Goal: Navigation & Orientation: Find specific page/section

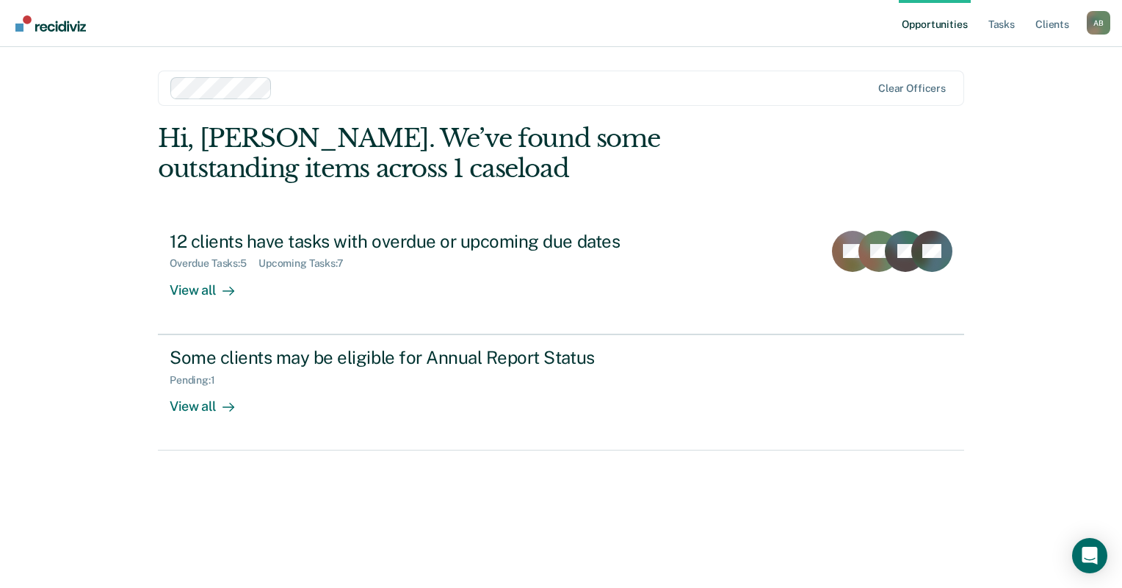
click at [217, 587] on html "Looks like you’re using Internet Explorer 11. For faster loading and a better e…" at bounding box center [561, 294] width 1122 height 588
click at [939, 26] on link "Opportunities" at bounding box center [934, 23] width 71 height 47
click at [1002, 18] on link "Tasks" at bounding box center [1002, 23] width 32 height 47
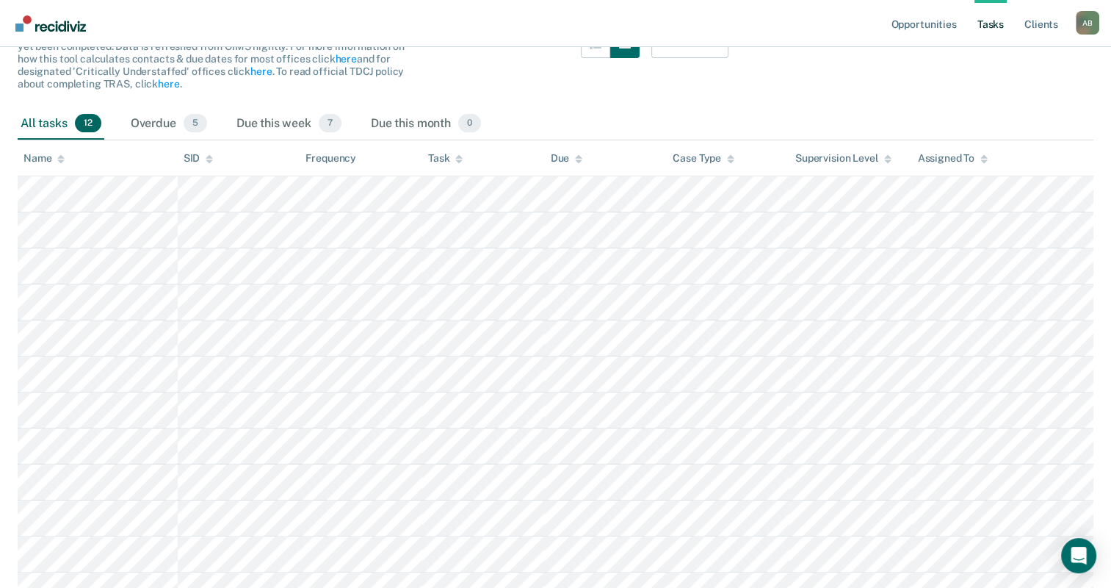
scroll to position [25, 0]
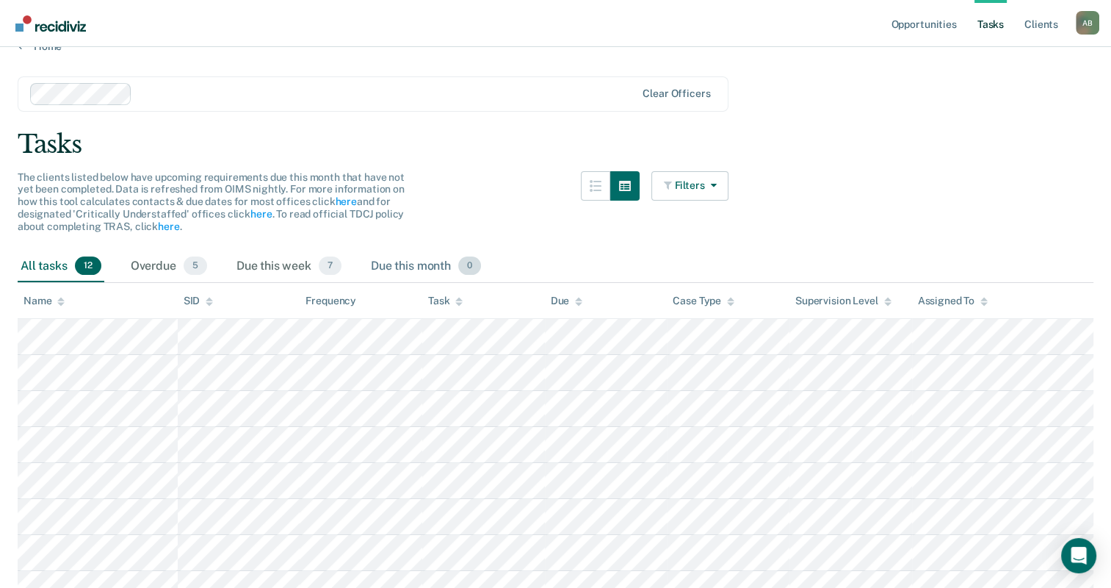
click at [422, 262] on div "Due this month 0" at bounding box center [426, 266] width 116 height 32
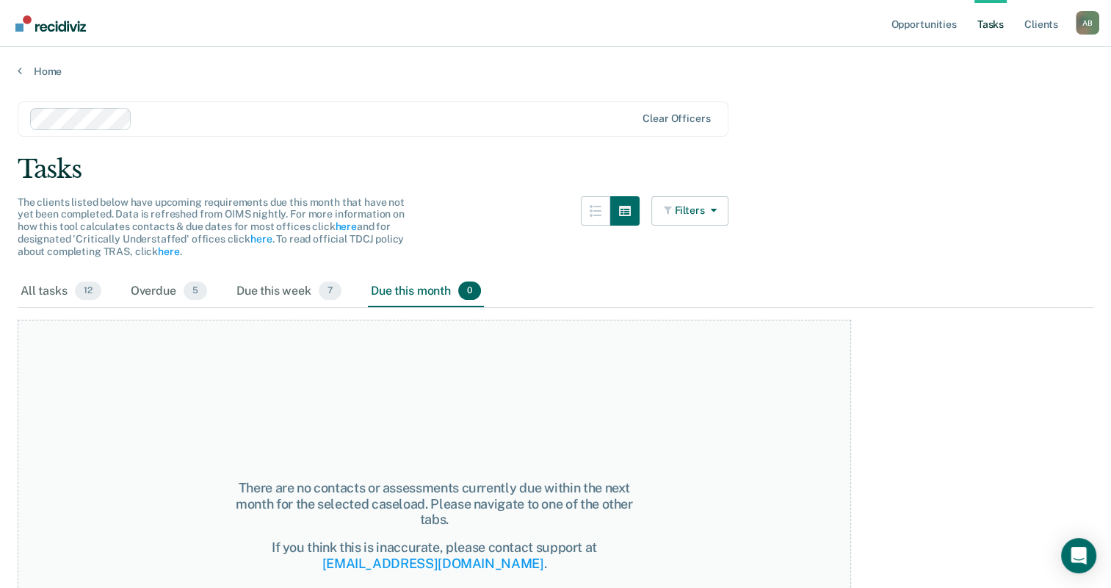
scroll to position [142, 0]
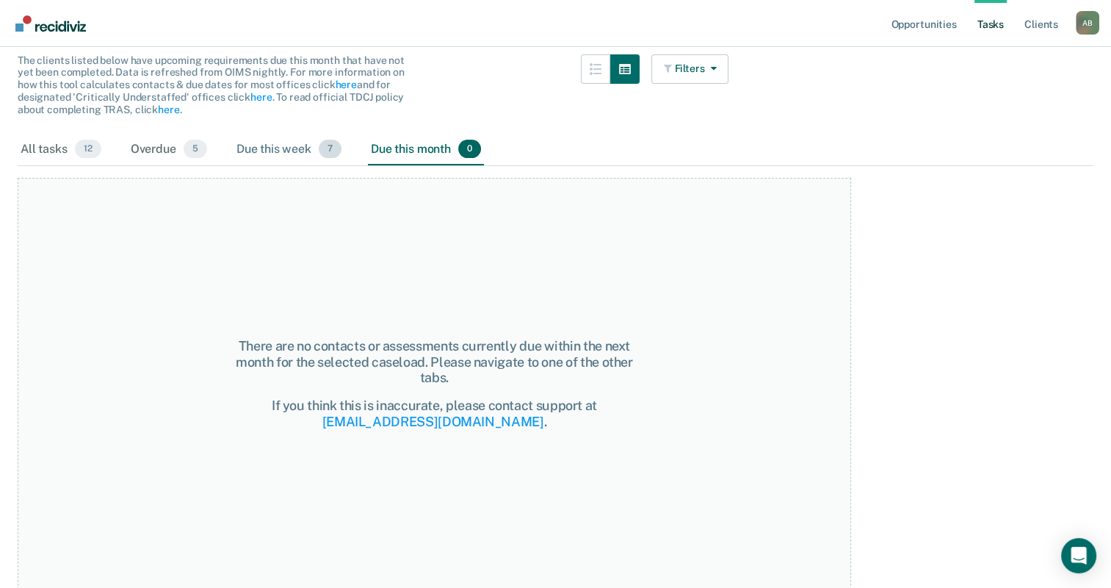
click at [253, 152] on div "Due this week 7" at bounding box center [289, 150] width 111 height 32
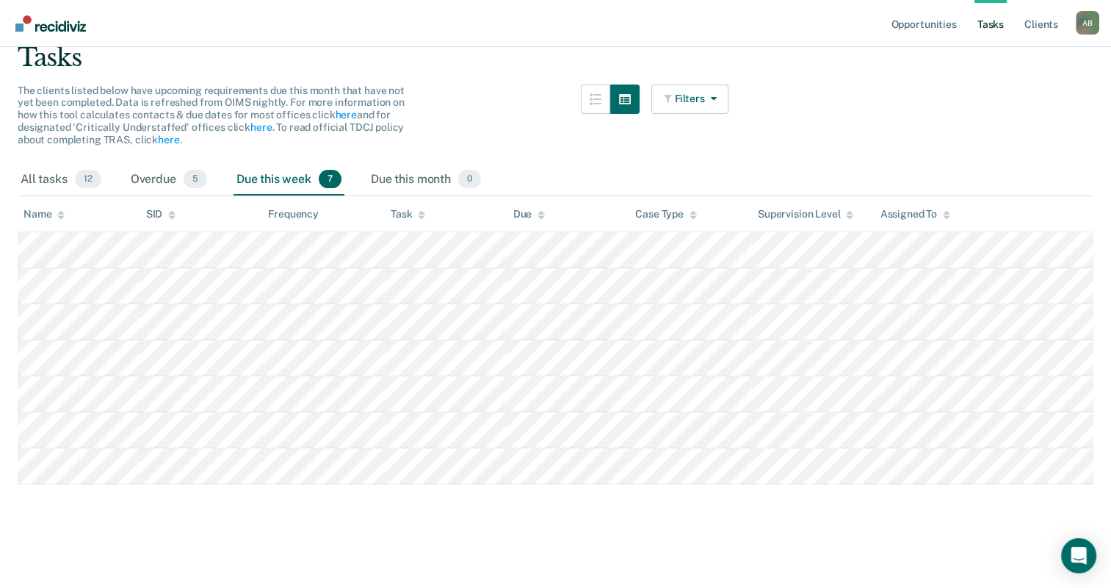
scroll to position [111, 0]
click at [410, 173] on div "Due this month 0" at bounding box center [426, 181] width 116 height 32
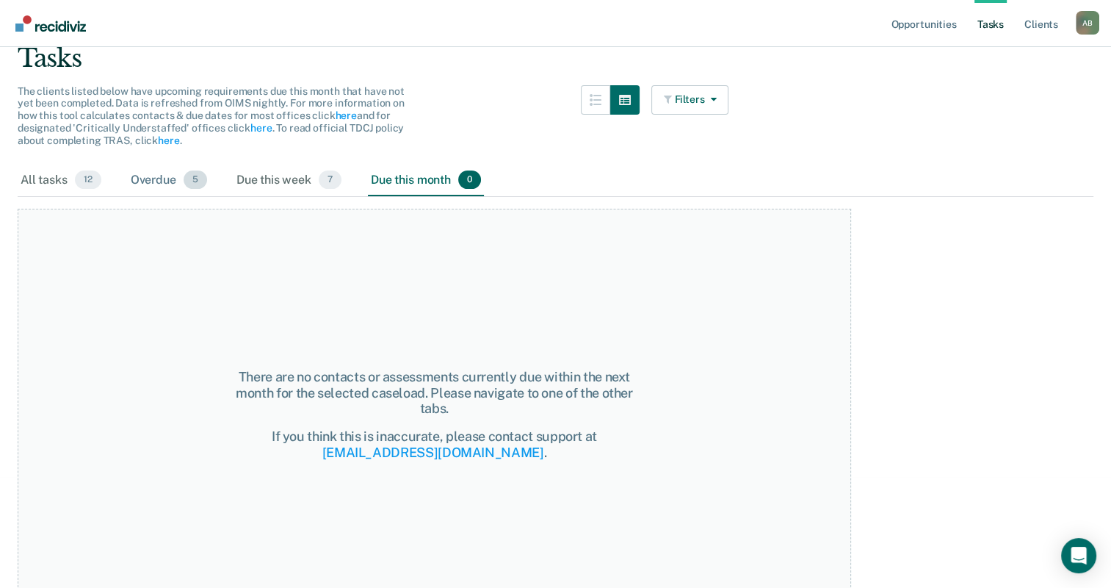
click at [182, 180] on div "Overdue 5" at bounding box center [169, 181] width 82 height 32
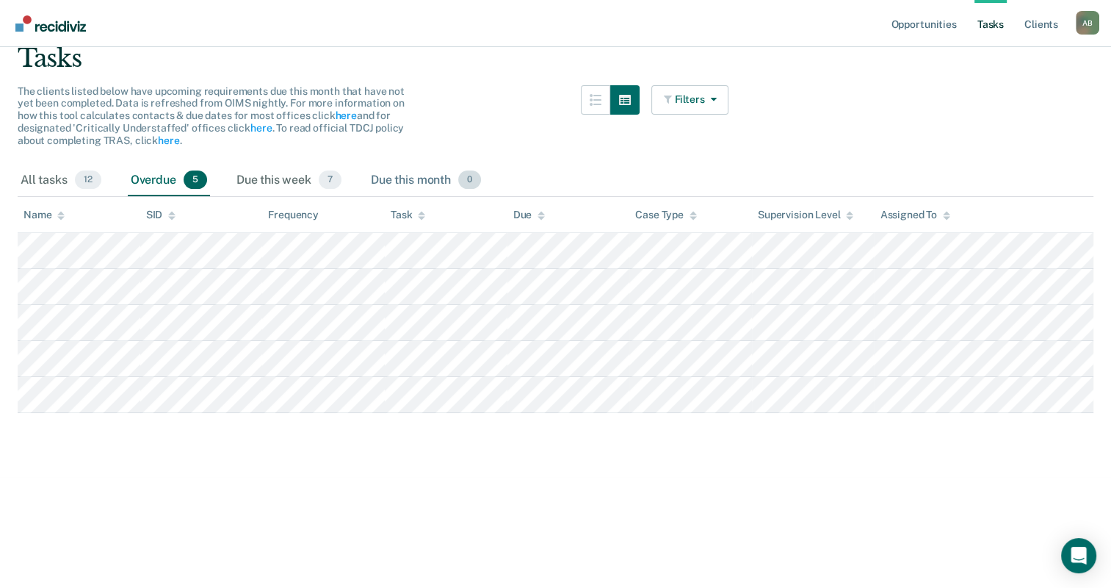
click at [411, 188] on div "Due this month 0" at bounding box center [426, 181] width 116 height 32
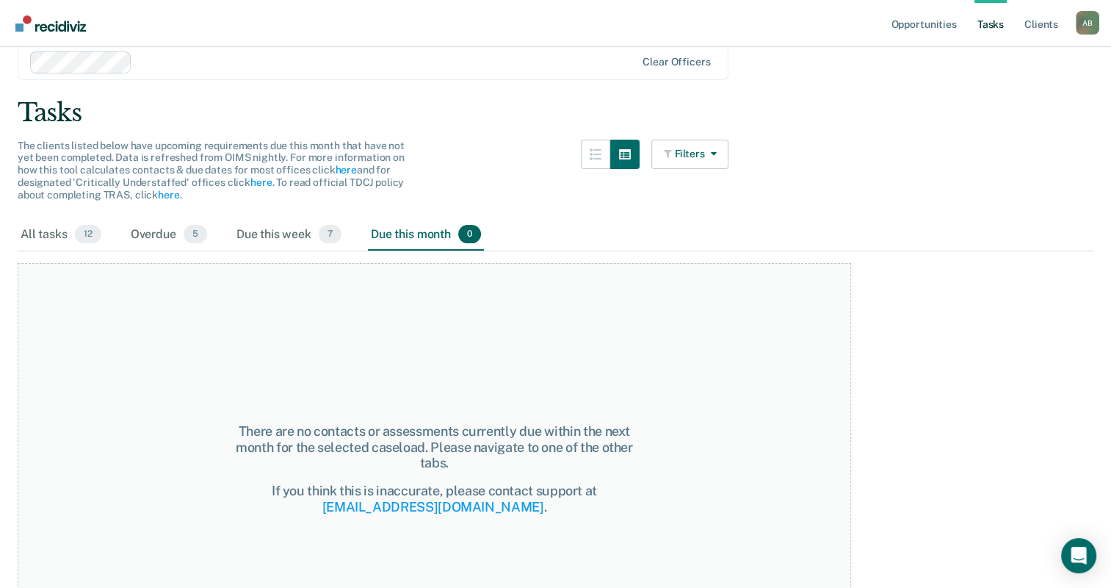
scroll to position [142, 0]
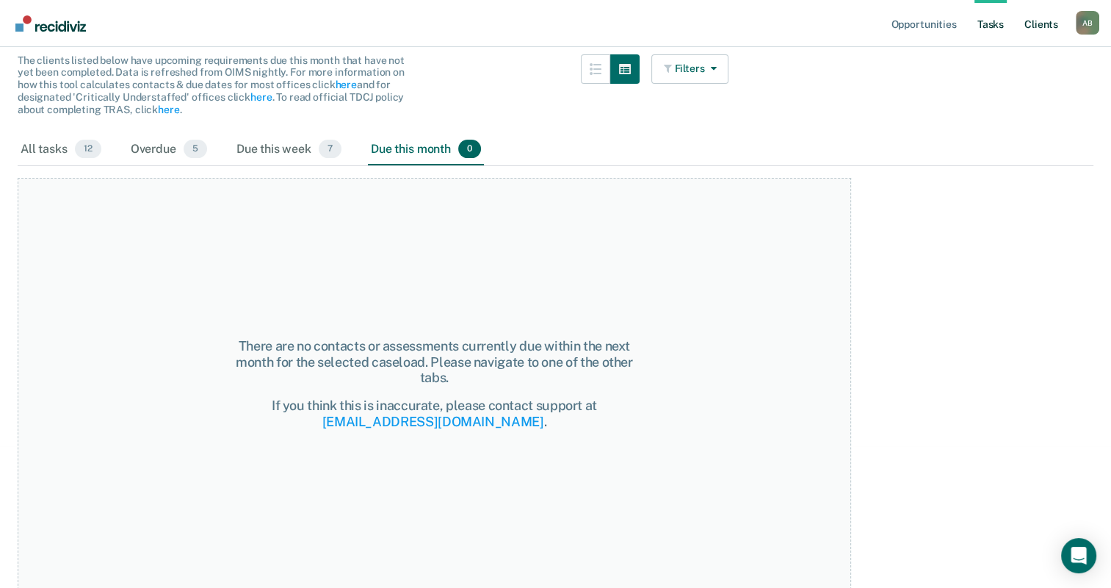
click at [1047, 12] on link "Client s" at bounding box center [1042, 23] width 40 height 47
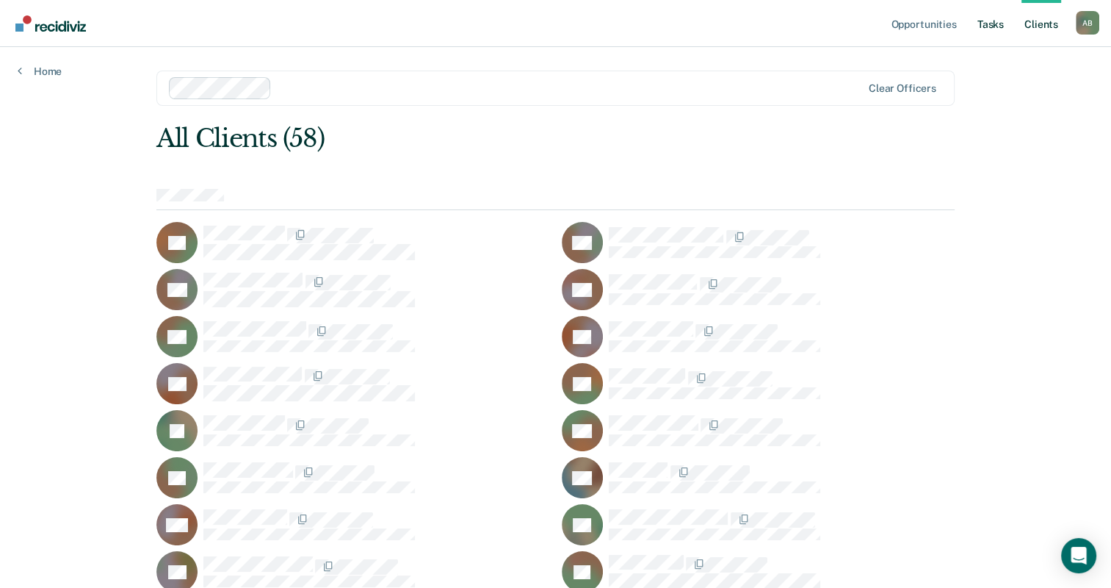
click at [1002, 29] on link "Tasks" at bounding box center [991, 23] width 32 height 47
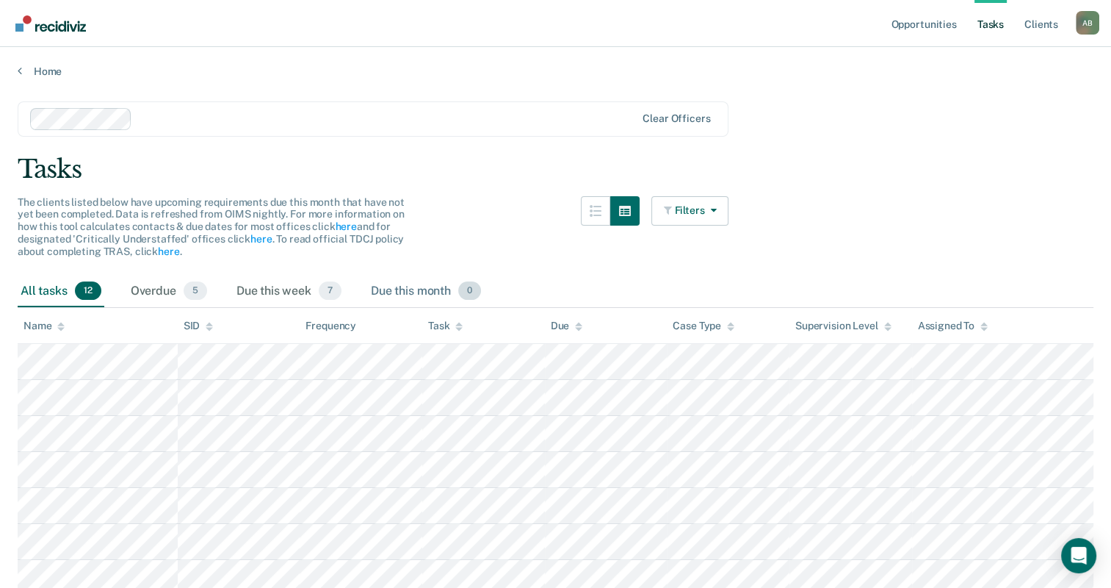
click at [377, 281] on div "Due this month 0" at bounding box center [426, 291] width 116 height 32
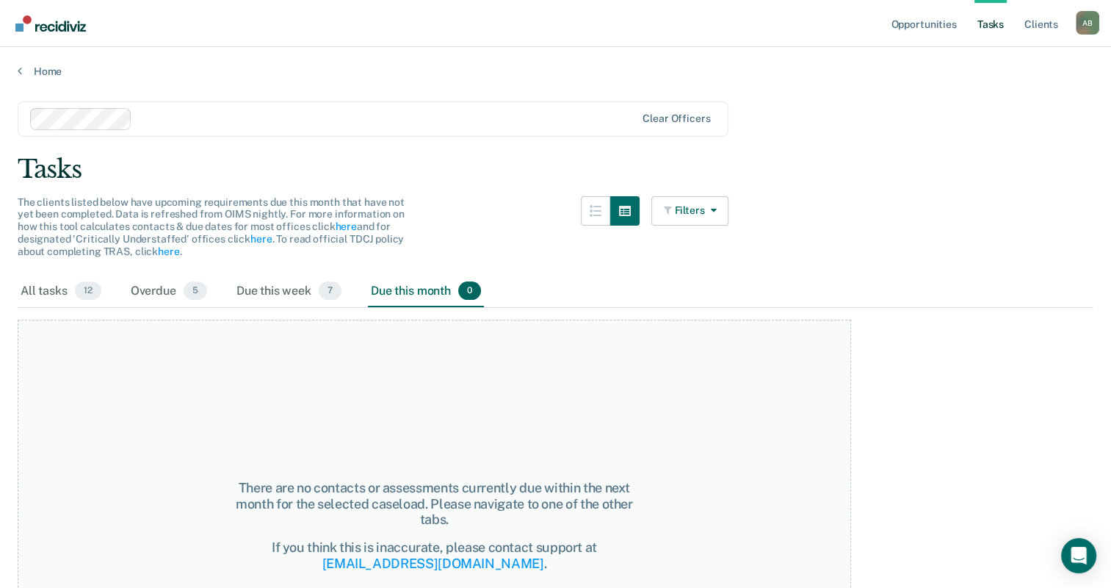
click at [1038, 33] on link "Client s" at bounding box center [1042, 23] width 40 height 47
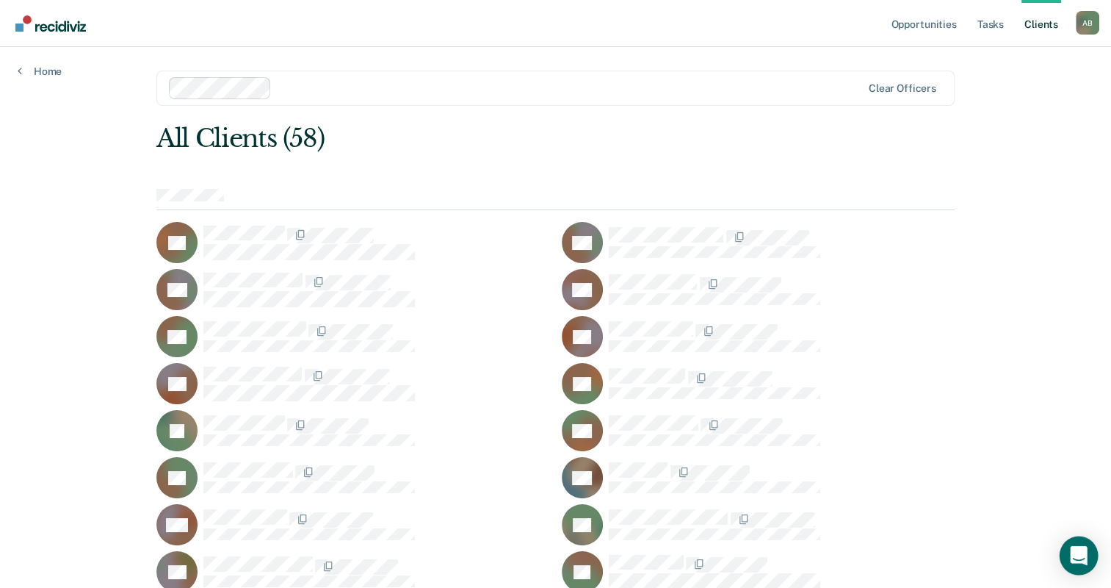
click at [1082, 564] on div "Open Intercom Messenger" at bounding box center [1079, 555] width 39 height 39
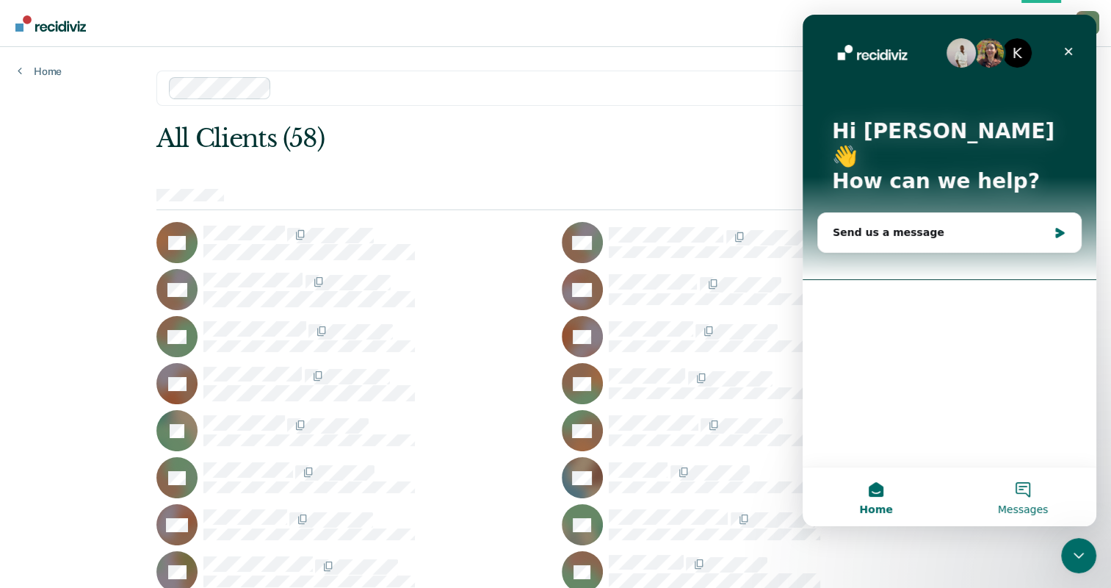
click at [1036, 524] on button "Messages" at bounding box center [1023, 496] width 147 height 59
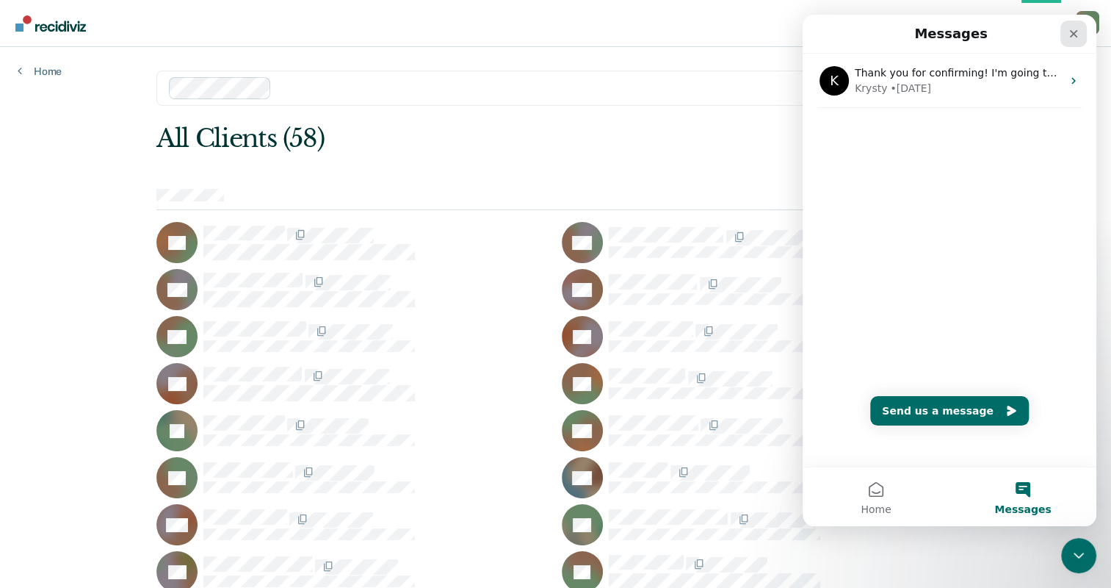
click at [1080, 32] on div "Close" at bounding box center [1073, 34] width 26 height 26
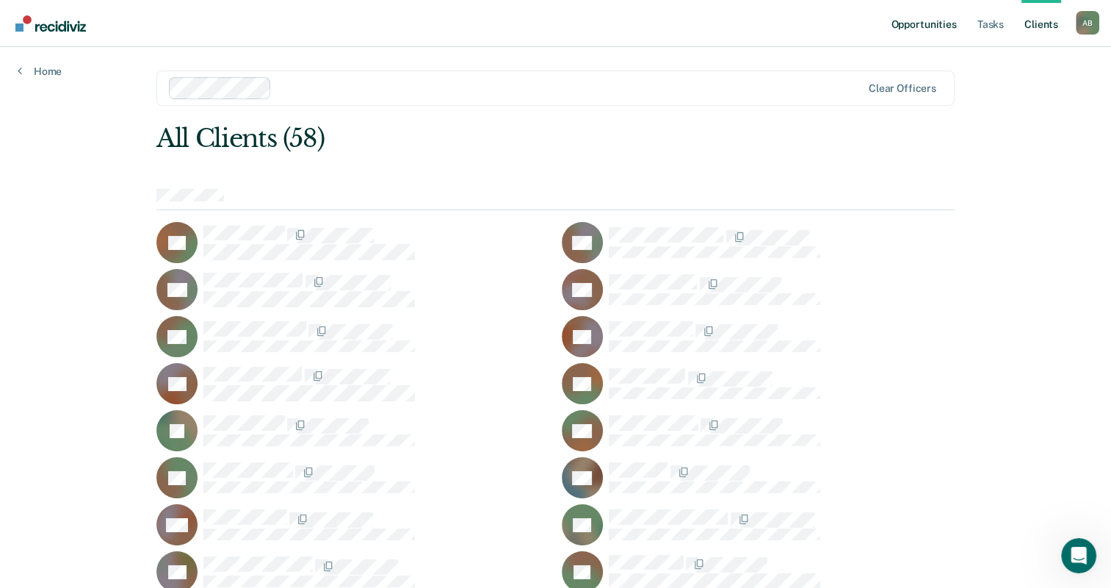
click at [908, 26] on link "Opportunities" at bounding box center [923, 23] width 71 height 47
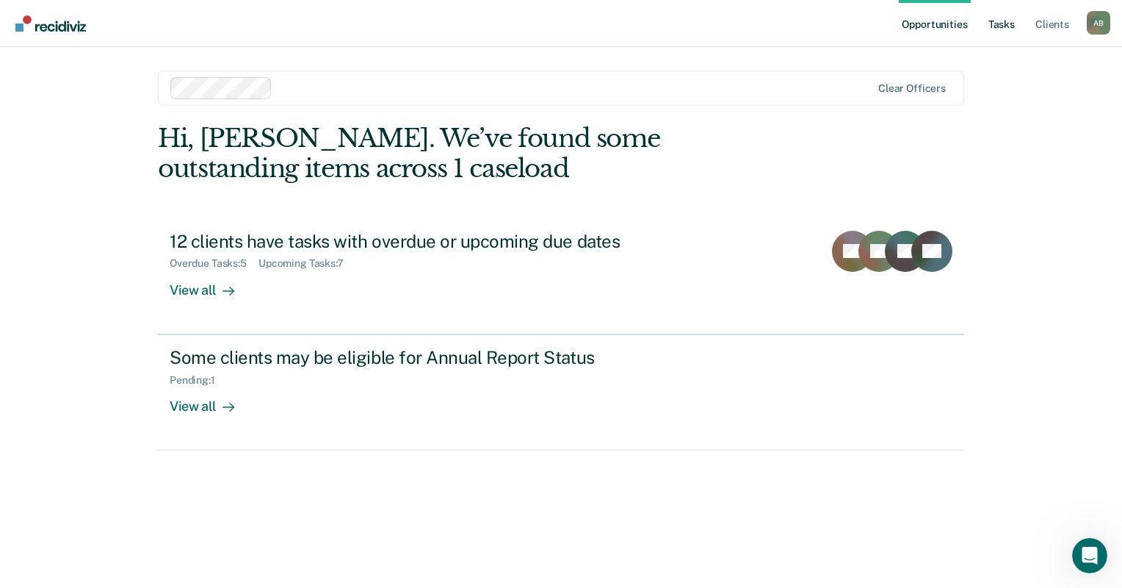
click at [986, 17] on link "Tasks" at bounding box center [1002, 23] width 32 height 47
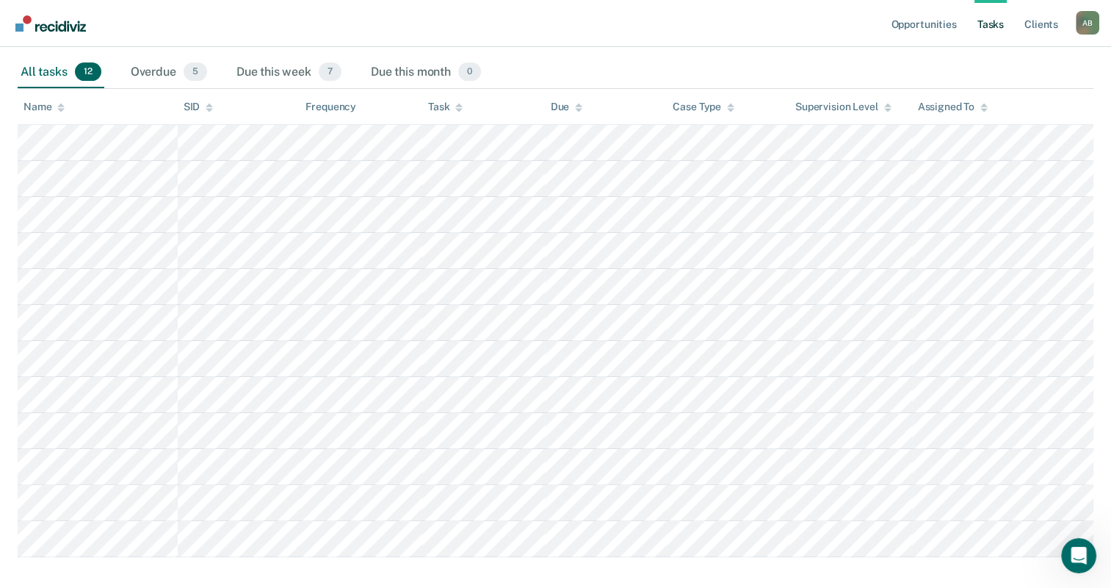
scroll to position [220, 0]
